Goal: Task Accomplishment & Management: Use online tool/utility

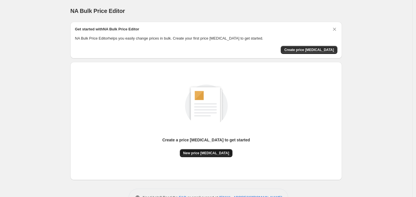
click at [203, 151] on span "New price [MEDICAL_DATA]" at bounding box center [206, 152] width 46 height 5
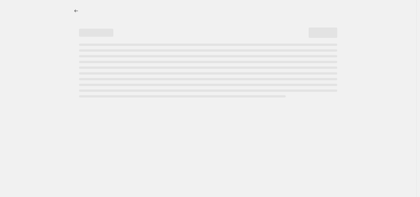
select select "percentage"
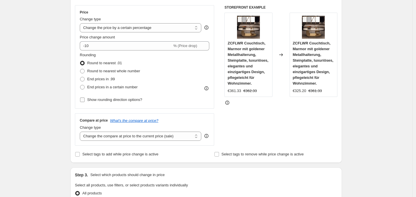
scroll to position [107, 0]
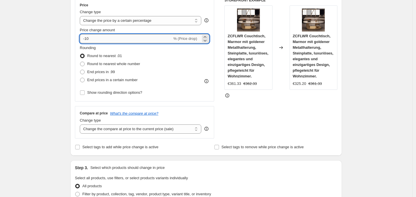
click at [132, 37] on input "-10" at bounding box center [126, 38] width 92 height 9
type input "-1"
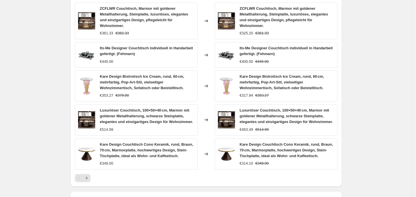
scroll to position [414, 0]
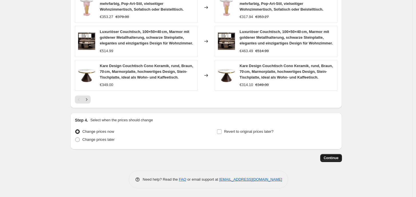
type input "-35"
click at [334, 156] on span "Continue" at bounding box center [331, 157] width 15 height 5
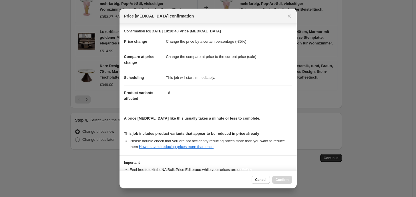
scroll to position [45, 0]
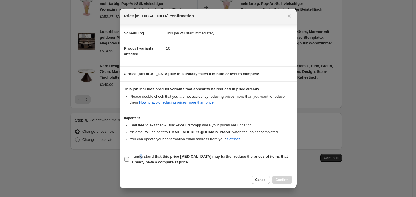
click at [141, 154] on b "I understand that this price [MEDICAL_DATA] may further reduce the prices of it…" at bounding box center [210, 159] width 156 height 10
drag, startPoint x: 145, startPoint y: 169, endPoint x: 187, endPoint y: 169, distance: 42.6
click at [148, 169] on section "I understand that this price [MEDICAL_DATA] may further reduce the prices of it…" at bounding box center [208, 159] width 177 height 23
click at [153, 161] on b "I understand that this price [MEDICAL_DATA] may further reduce the prices of it…" at bounding box center [210, 159] width 156 height 10
click at [140, 156] on b "I understand that this price [MEDICAL_DATA] may further reduce the prices of it…" at bounding box center [210, 159] width 156 height 10
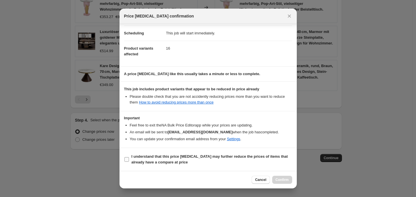
click at [145, 158] on b "I understand that this price [MEDICAL_DATA] may further reduce the prices of it…" at bounding box center [210, 159] width 156 height 10
click at [129, 158] on input "I understand that this price [MEDICAL_DATA] may further reduce the prices of it…" at bounding box center [126, 159] width 5 height 5
checkbox input "true"
click at [284, 179] on span "Confirm" at bounding box center [282, 179] width 13 height 5
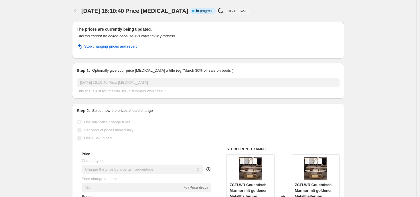
select select "percentage"
